Goal: Transaction & Acquisition: Book appointment/travel/reservation

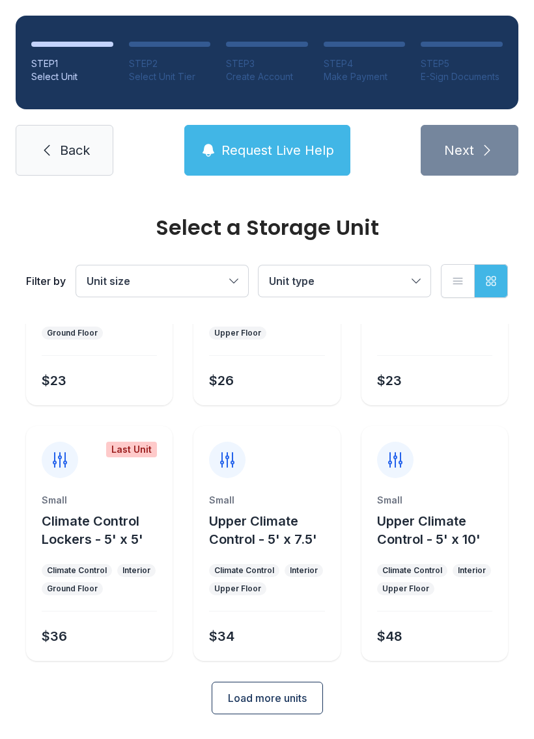
scroll to position [155, 0]
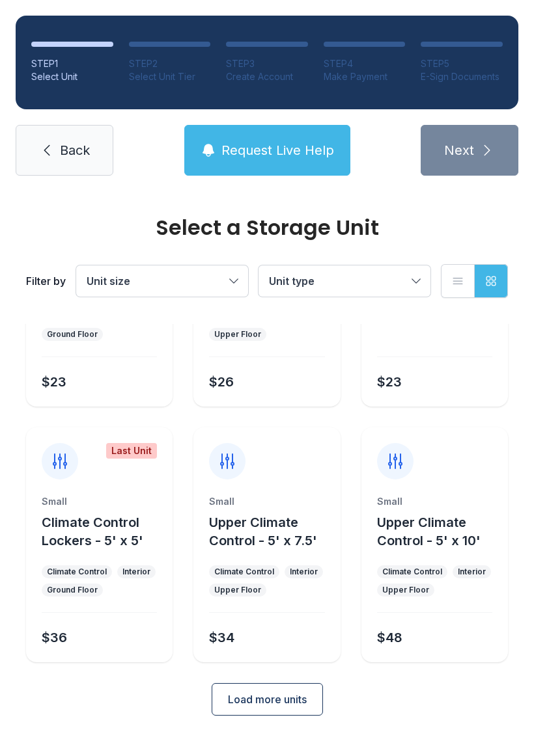
click at [303, 698] on span "Load more units" at bounding box center [267, 700] width 79 height 16
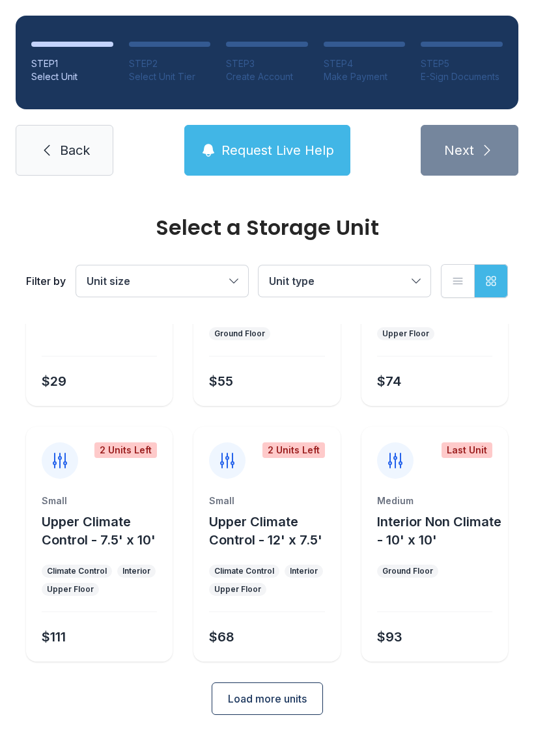
scroll to position [666, 0]
click at [295, 698] on span "Load more units" at bounding box center [267, 700] width 79 height 16
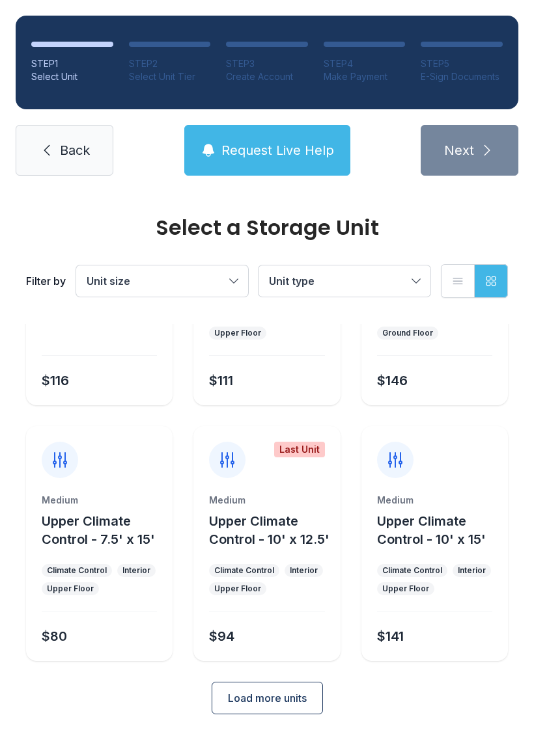
scroll to position [1178, 0]
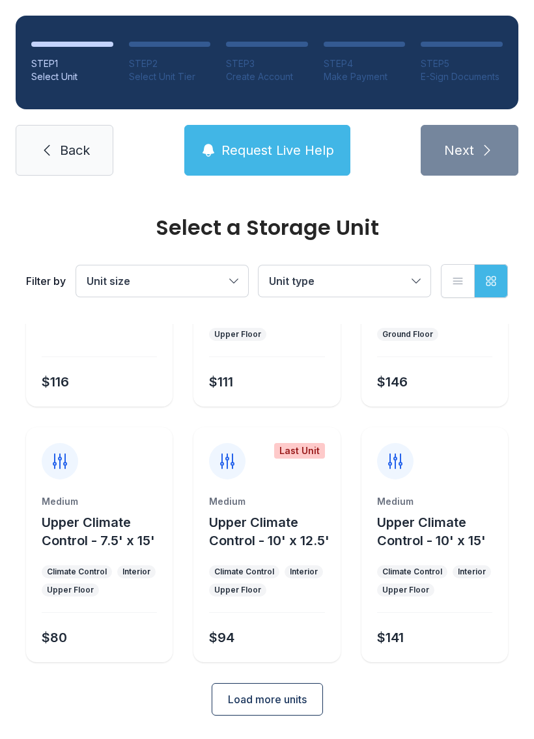
click at [320, 702] on button "Load more units" at bounding box center [267, 699] width 111 height 33
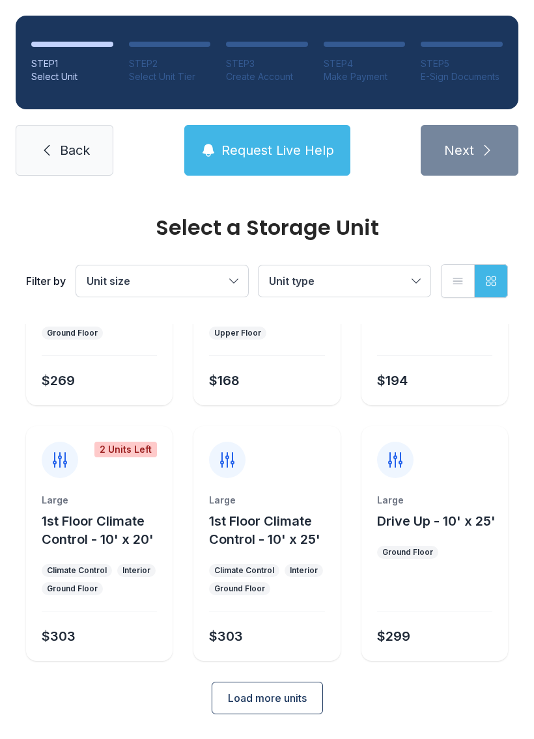
scroll to position [1690, 0]
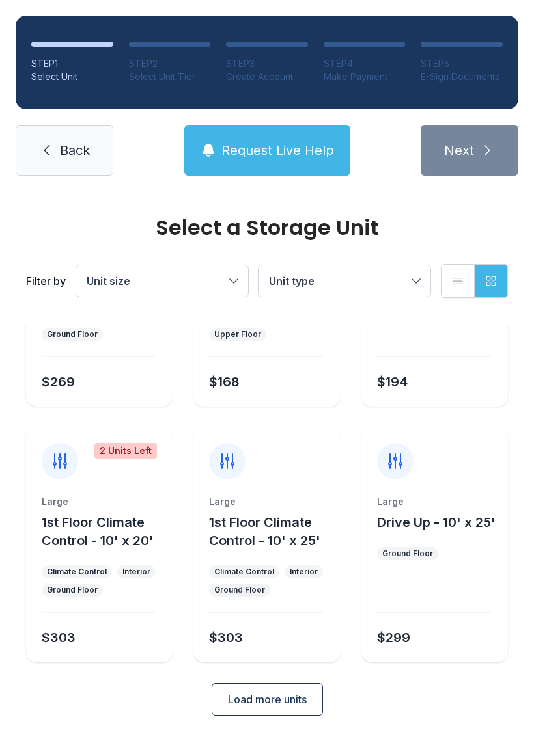
click at [299, 702] on span "Load more units" at bounding box center [267, 700] width 79 height 16
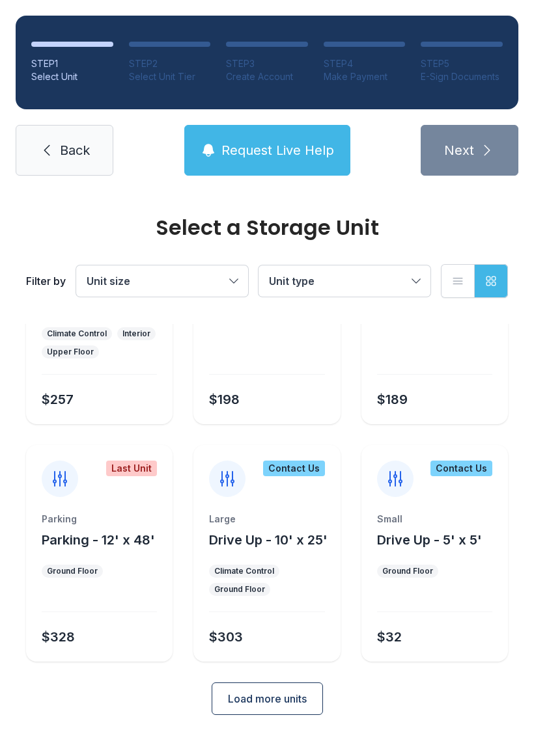
scroll to position [2183, 0]
click at [322, 698] on button "Load more units" at bounding box center [267, 699] width 111 height 33
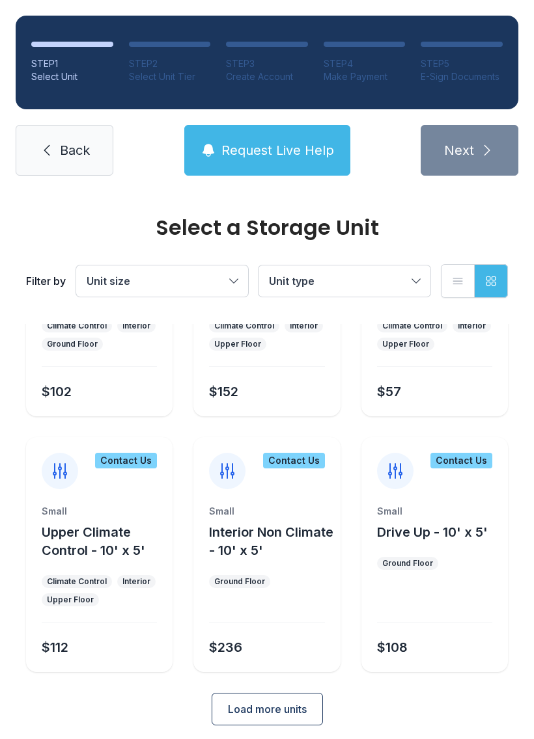
scroll to position [2683, 0]
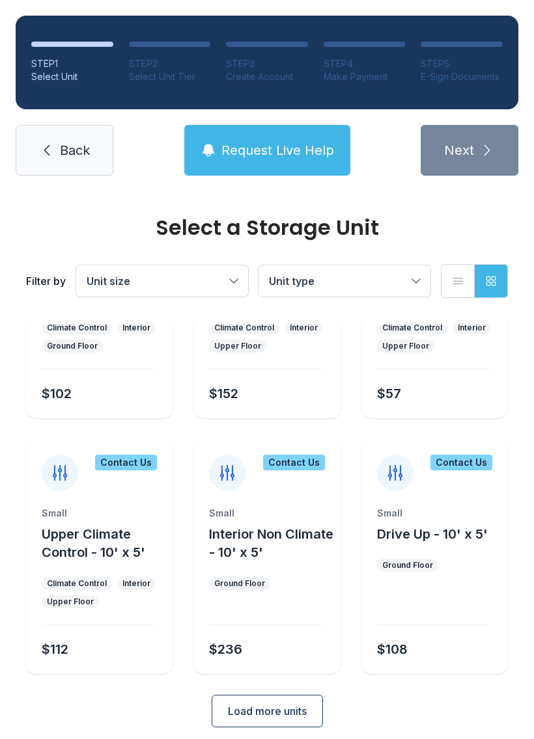
click at [303, 709] on span "Load more units" at bounding box center [267, 712] width 79 height 16
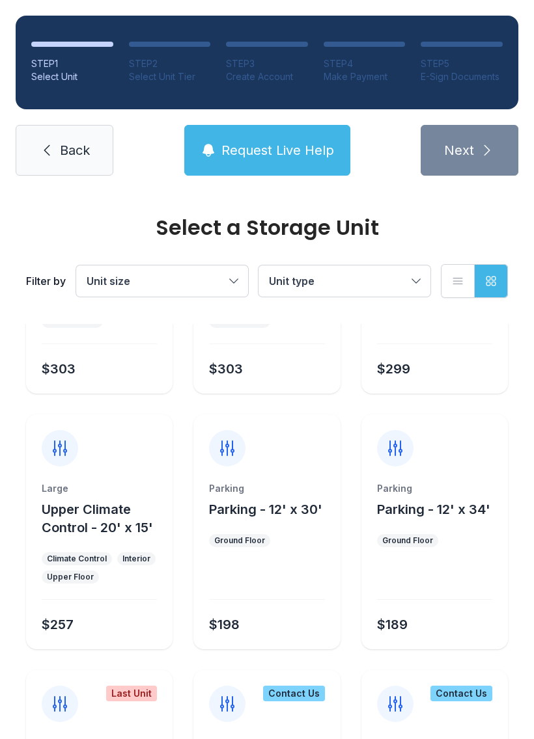
scroll to position [1936, 0]
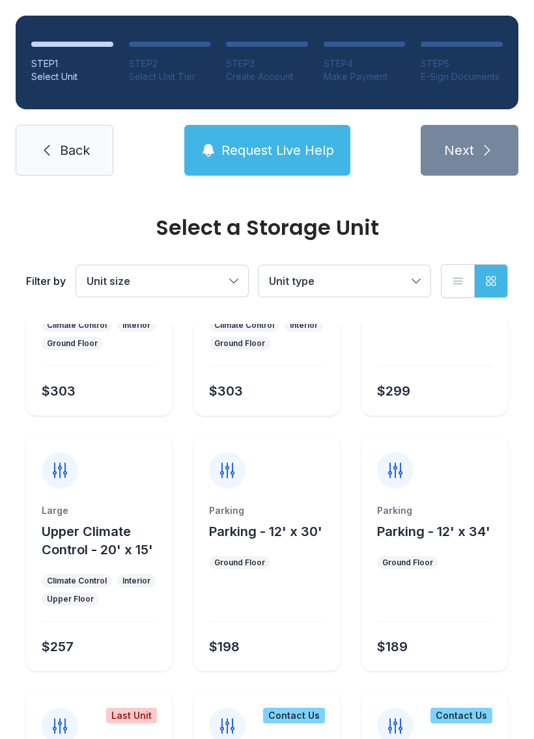
click at [410, 287] on button "Unit type" at bounding box center [344, 281] width 172 height 31
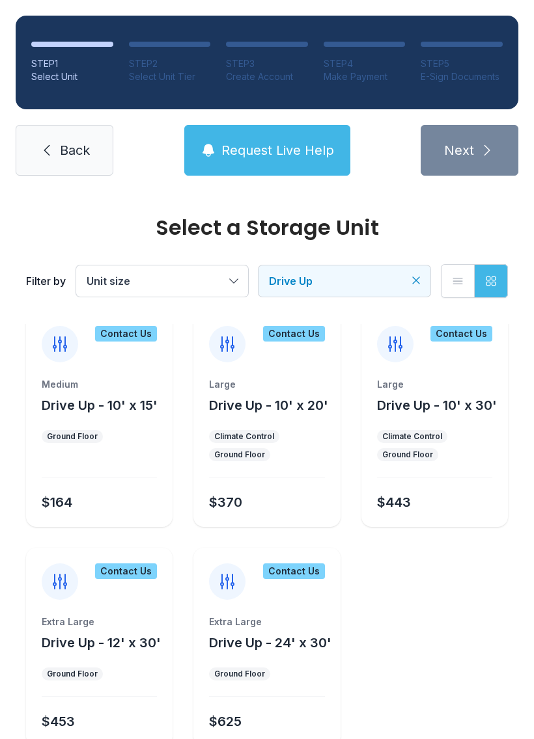
scroll to position [470, 0]
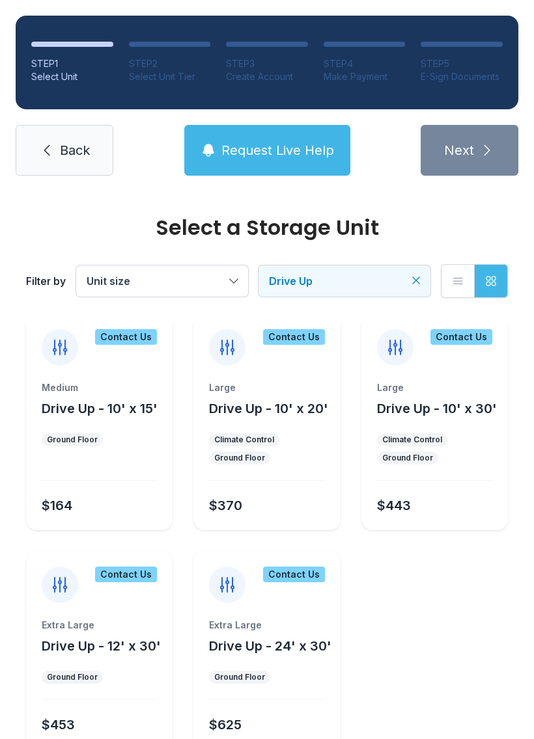
click at [133, 433] on ul "Ground Floor" at bounding box center [99, 439] width 115 height 13
click at [69, 500] on div "$164" at bounding box center [57, 506] width 31 height 18
click at [127, 439] on ul "Ground Floor" at bounding box center [99, 439] width 115 height 13
click at [126, 439] on ul "Ground Floor" at bounding box center [99, 439] width 115 height 13
click at [127, 438] on ul "Ground Floor" at bounding box center [99, 439] width 115 height 13
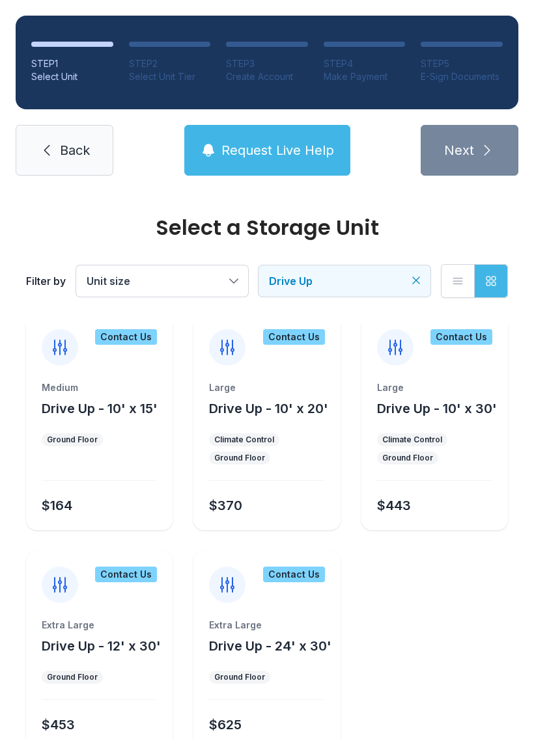
click at [135, 336] on div "Contact Us" at bounding box center [126, 337] width 62 height 16
click at [113, 425] on div "Medium Drive Up - 10' x 15' Ground Floor $164" at bounding box center [99, 455] width 146 height 149
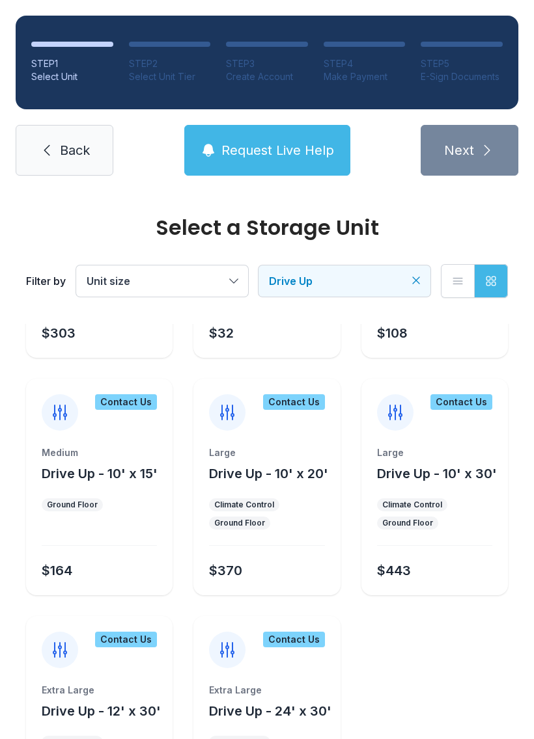
scroll to position [404, 0]
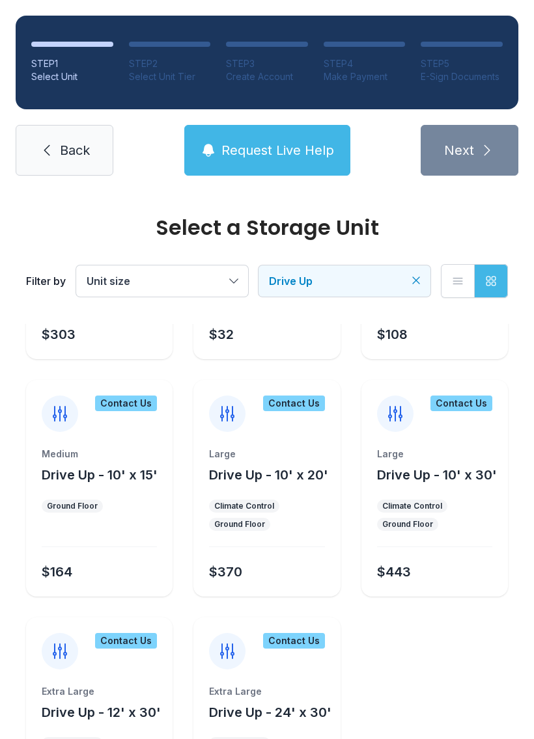
click at [113, 491] on div "Medium Drive Up - 10' x 15' Ground Floor $164" at bounding box center [99, 522] width 146 height 149
click at [137, 406] on div "Contact Us" at bounding box center [126, 404] width 62 height 16
click at [107, 566] on div "$164" at bounding box center [96, 569] width 120 height 23
click at [77, 584] on div "Medium Drive Up - 10' x 15' Ground Floor $164" at bounding box center [99, 522] width 146 height 149
click at [308, 157] on span "Request Live Help" at bounding box center [277, 150] width 113 height 18
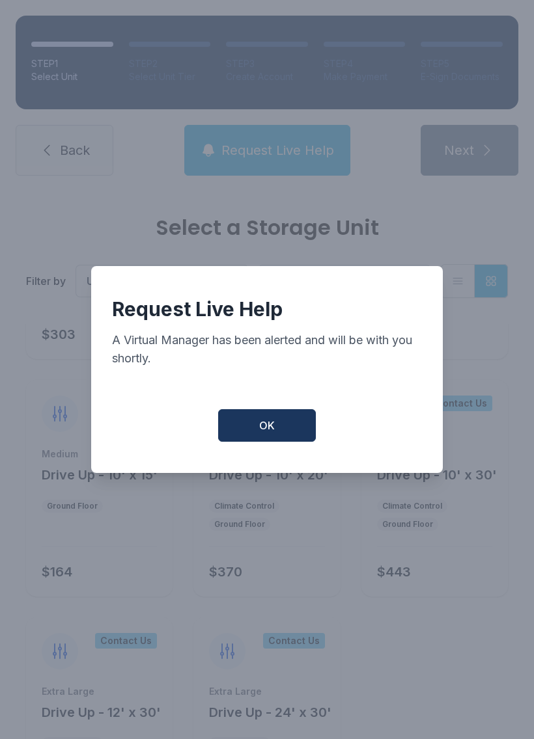
click at [286, 432] on button "OK" at bounding box center [267, 425] width 98 height 33
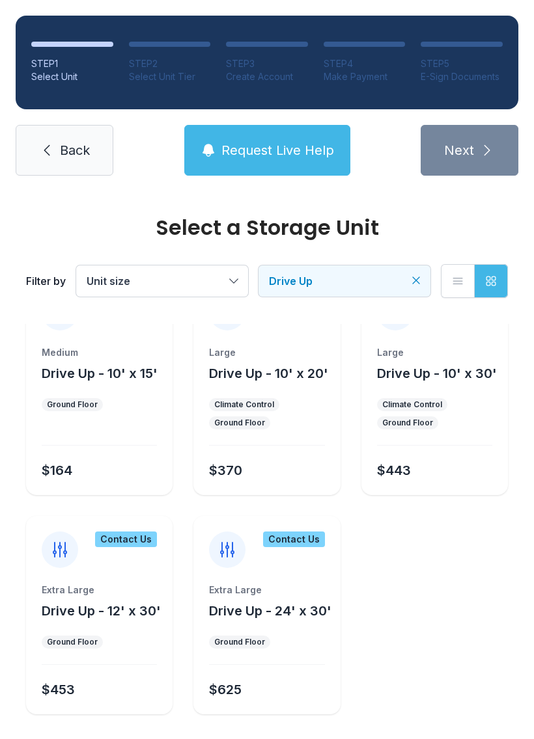
scroll to position [504, 0]
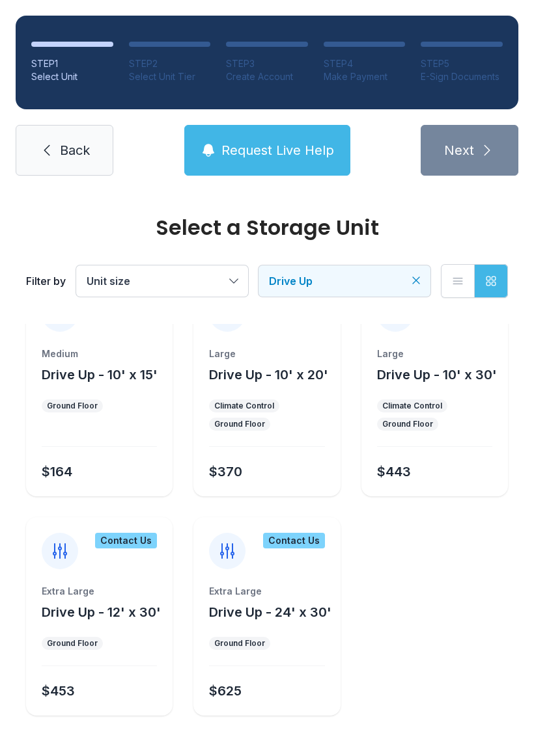
click at [299, 150] on span "Request Live Help" at bounding box center [277, 150] width 113 height 18
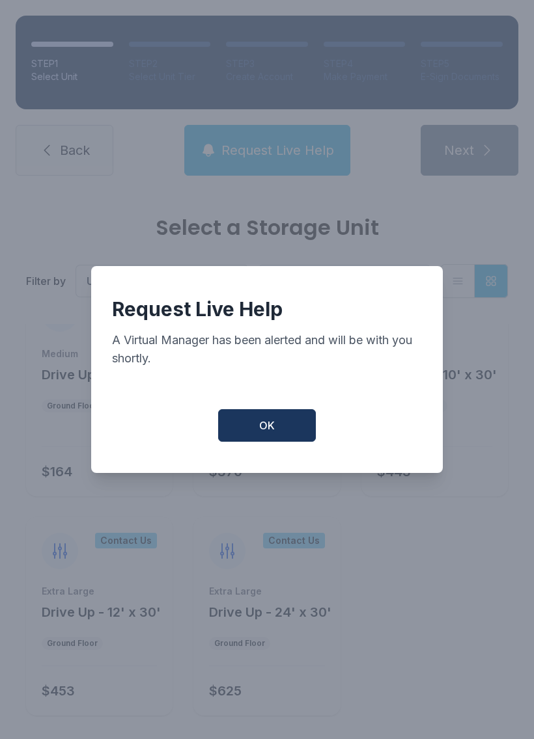
click at [284, 426] on button "OK" at bounding box center [267, 425] width 98 height 33
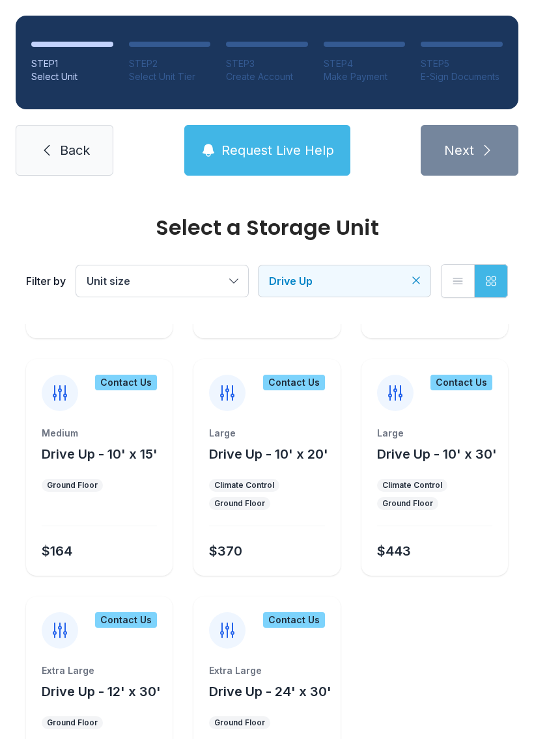
scroll to position [427, 0]
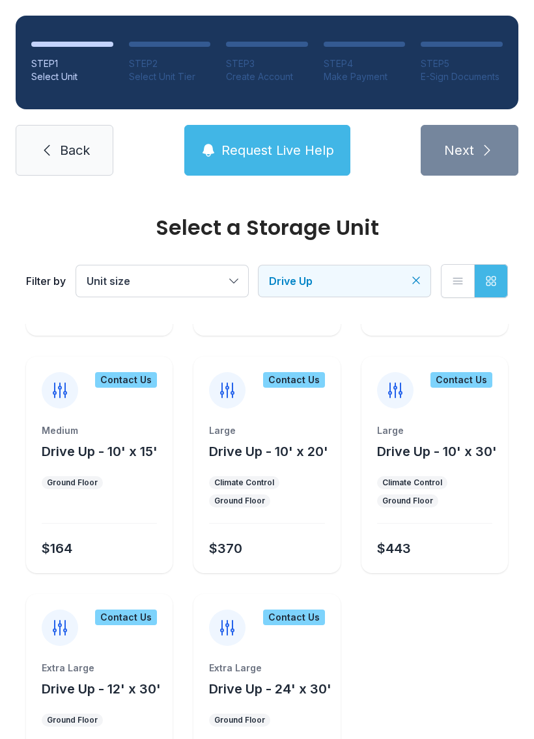
click at [64, 550] on div "$164" at bounding box center [57, 549] width 31 height 18
click at [62, 528] on div "Medium Drive Up - 10' x 15' Ground Floor $164" at bounding box center [99, 498] width 146 height 149
click at [82, 415] on div "Contact Us Medium Drive Up - 10' x 15' Ground Floor $164" at bounding box center [99, 465] width 146 height 217
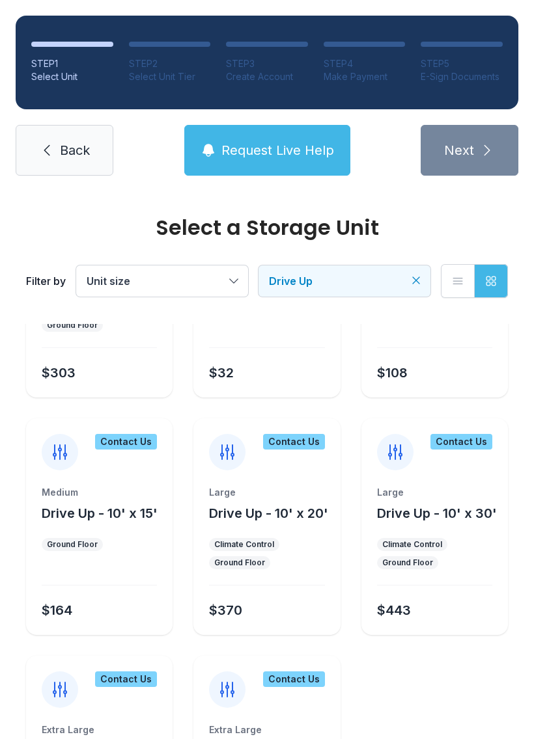
scroll to position [372, 0]
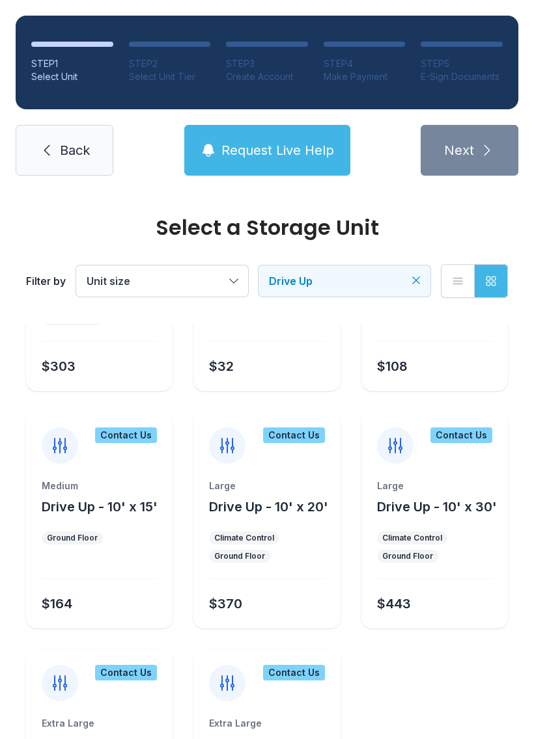
click at [65, 524] on div "Medium Drive Up - 10' x 15' Ground Floor $164" at bounding box center [99, 554] width 146 height 149
click at [104, 461] on div "Contact Us" at bounding box center [99, 438] width 146 height 52
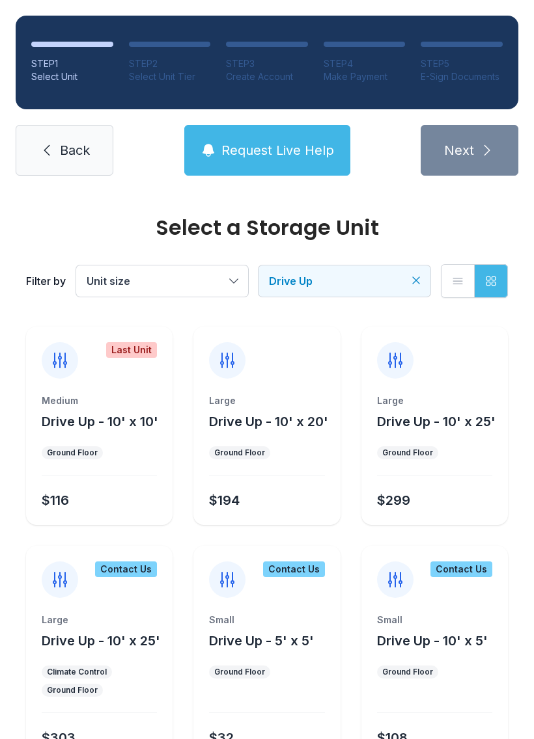
scroll to position [0, 0]
click at [249, 430] on button "Drive Up - 10' x 20'" at bounding box center [268, 422] width 119 height 18
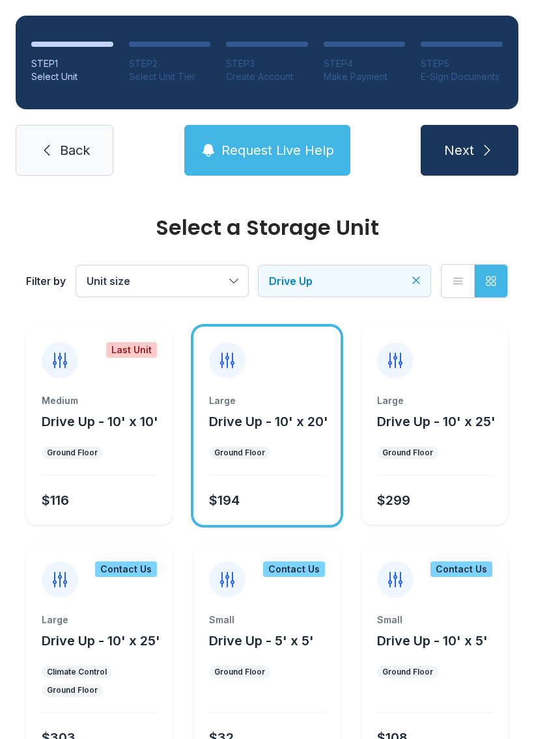
click at [249, 429] on span "Drive Up - 10' x 20'" at bounding box center [268, 422] width 119 height 16
click at [273, 504] on div "$194" at bounding box center [264, 497] width 120 height 23
click at [251, 407] on div "Large" at bounding box center [266, 400] width 115 height 13
click at [277, 448] on ul "Ground Floor" at bounding box center [266, 452] width 115 height 13
click at [290, 460] on div "Large Drive Up - 10' x 20' Ground Floor $194" at bounding box center [266, 459] width 146 height 131
